Goal: Check status: Check status

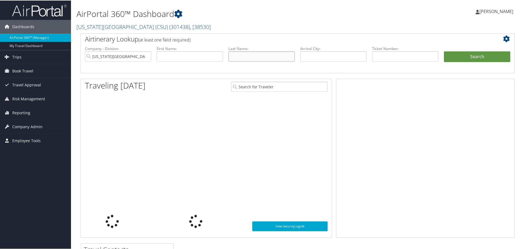
click at [241, 57] on input "text" at bounding box center [261, 56] width 66 height 10
type input "abah"
click at [191, 53] on input "text" at bounding box center [190, 56] width 66 height 10
type input "th"
click at [460, 56] on button "Search" at bounding box center [477, 56] width 66 height 11
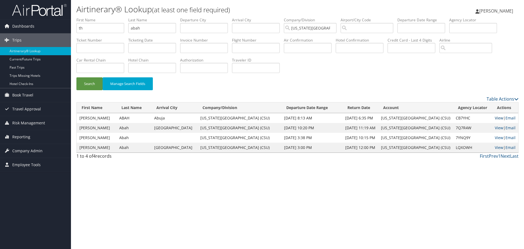
click at [498, 118] on link "View" at bounding box center [499, 117] width 8 height 5
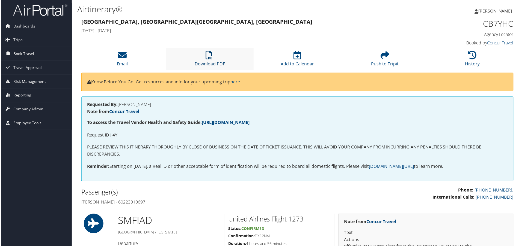
click at [210, 58] on icon at bounding box center [209, 55] width 9 height 9
click at [469, 58] on icon at bounding box center [473, 55] width 9 height 9
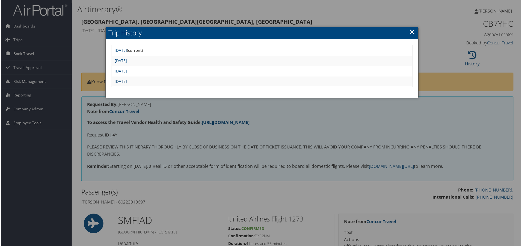
click at [126, 82] on link "Wed May 21 03:18:15 MDT 2025" at bounding box center [120, 81] width 12 height 5
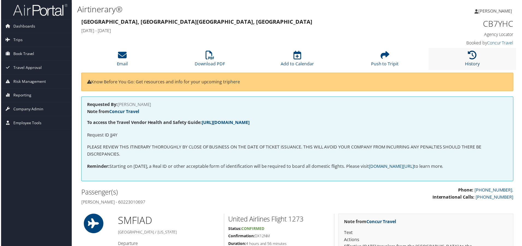
click at [474, 59] on icon at bounding box center [473, 55] width 9 height 9
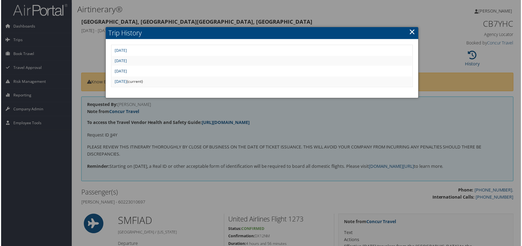
click at [126, 72] on link "Wed May 21 03:30:14 MDT 2025" at bounding box center [120, 71] width 12 height 5
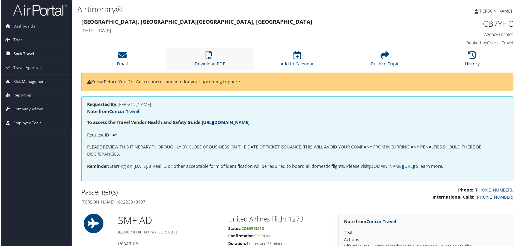
click at [201, 57] on li "Download PDF" at bounding box center [210, 59] width 88 height 22
